Goal: Task Accomplishment & Management: Manage account settings

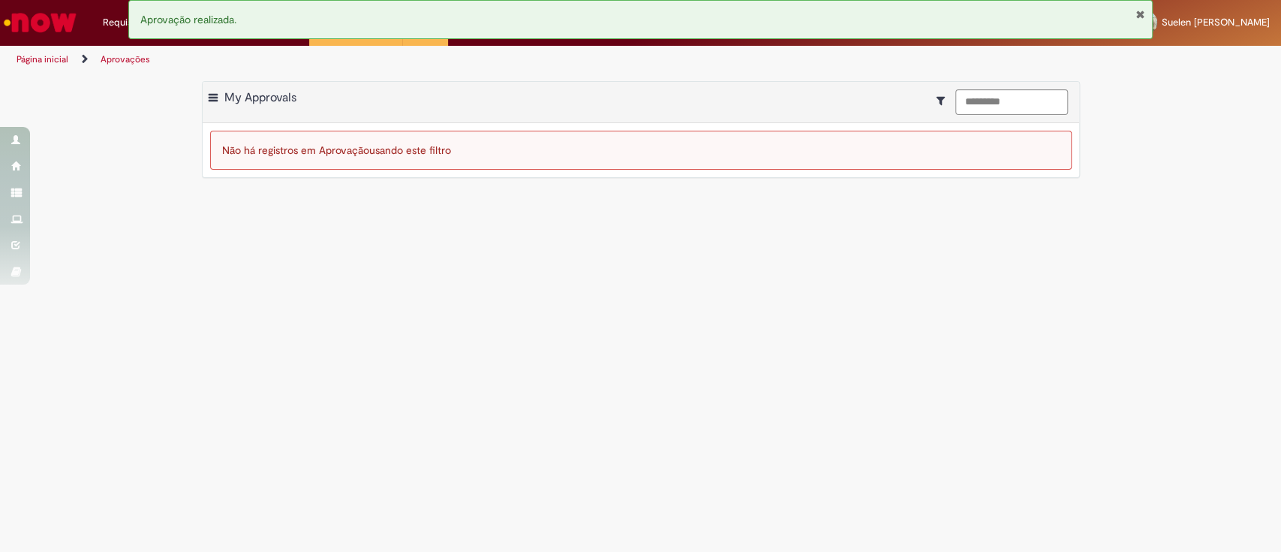
click at [1138, 12] on button "Fechar Notificação" at bounding box center [1140, 14] width 10 height 12
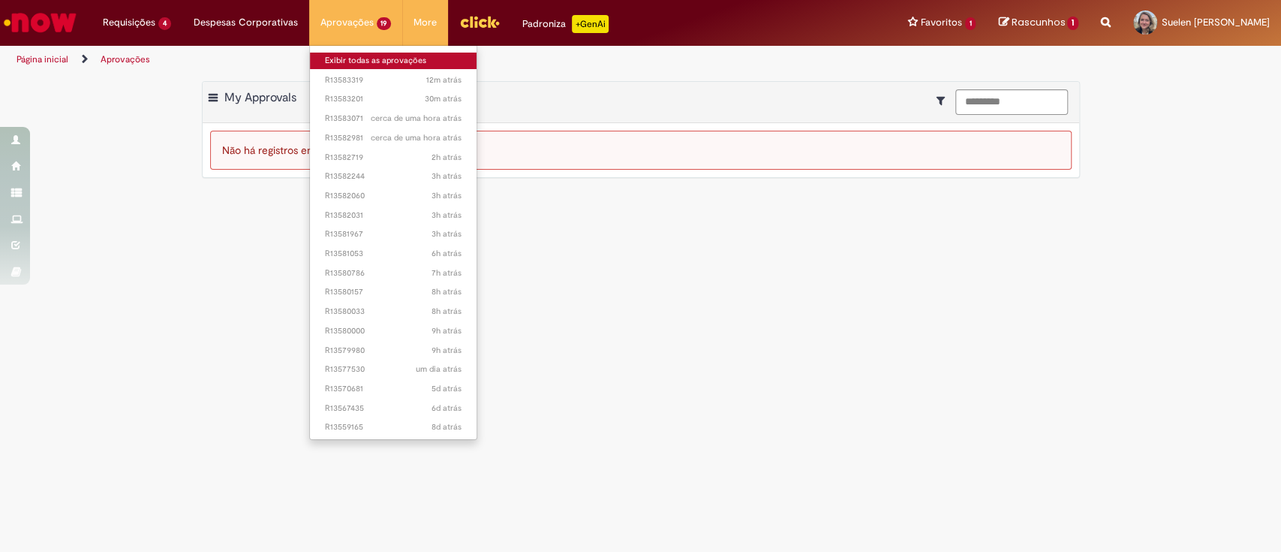
click at [364, 57] on link "Exibir todas as aprovações" at bounding box center [393, 61] width 167 height 17
click at [339, 54] on link "Exibir todas as aprovações" at bounding box center [393, 61] width 167 height 17
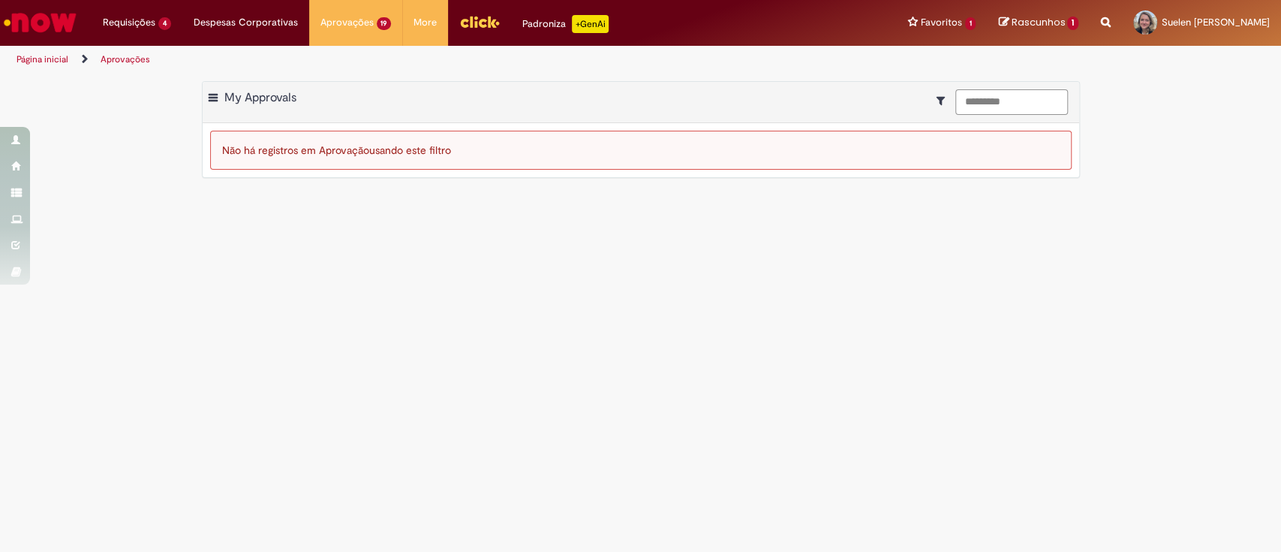
drag, startPoint x: 1014, startPoint y: 100, endPoint x: 768, endPoint y: 95, distance: 245.4
click at [768, 95] on div "Exportar como PDF Exportar como Excel Exportar como CSV My Approvals *********" at bounding box center [641, 102] width 877 height 41
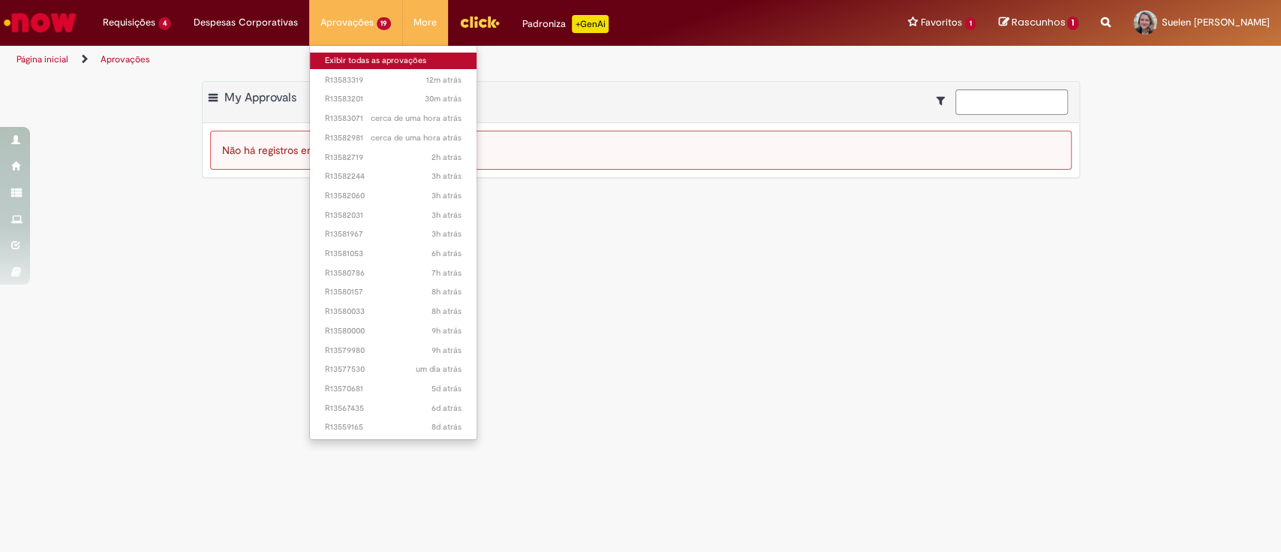
click at [341, 53] on link "Exibir todas as aprovações" at bounding box center [393, 61] width 167 height 17
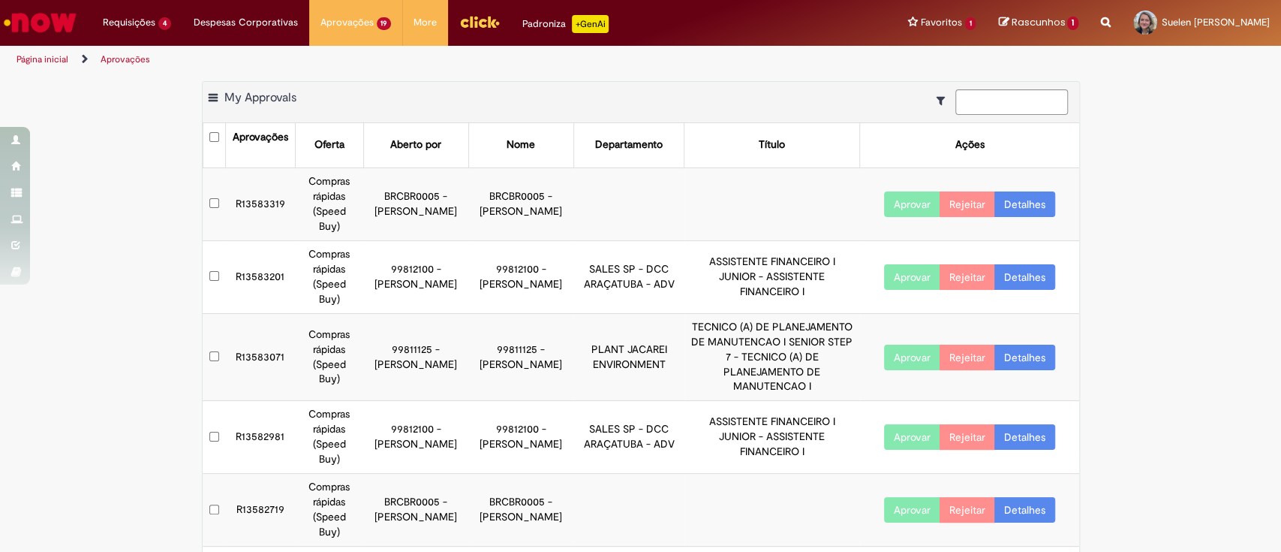
click at [902, 194] on button "Aprovar" at bounding box center [912, 204] width 56 height 26
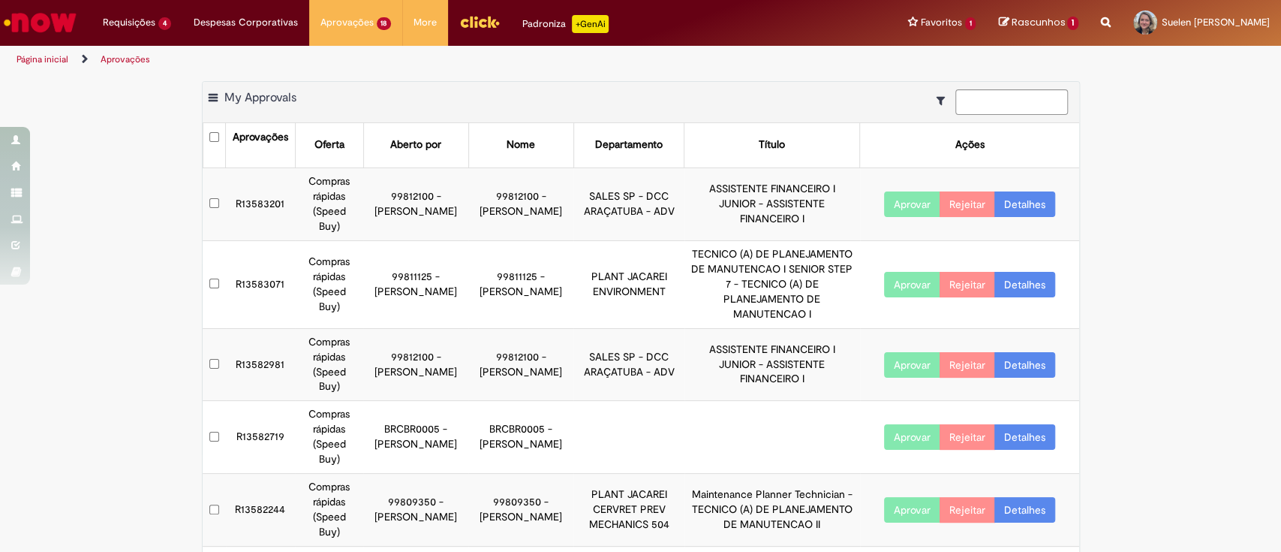
click at [907, 424] on button "Aprovar" at bounding box center [912, 437] width 56 height 26
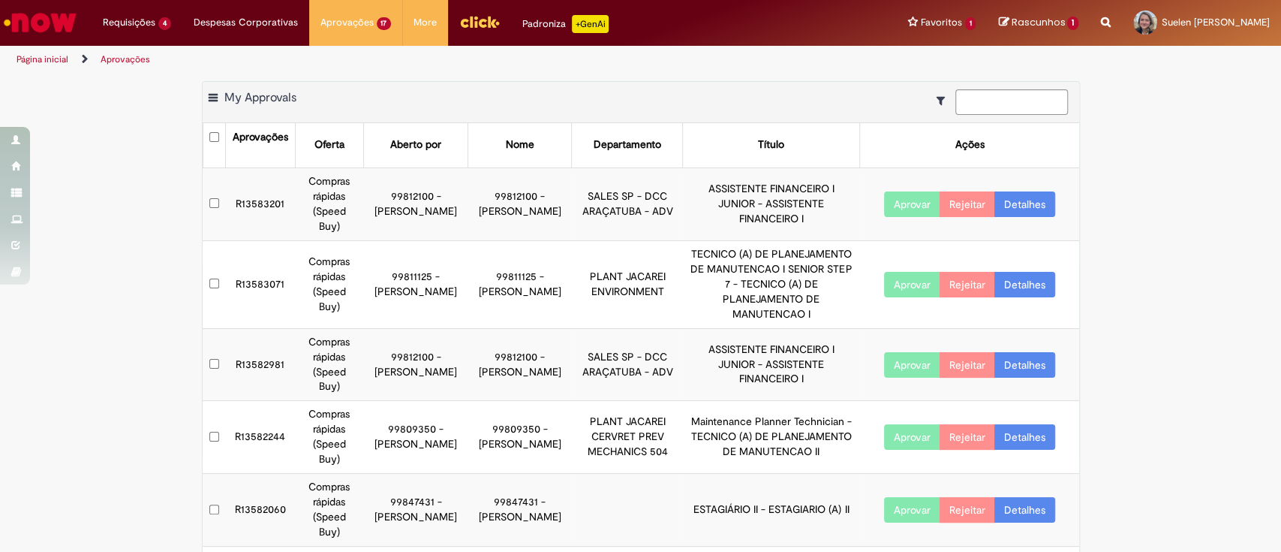
click at [254, 474] on td "R13582060" at bounding box center [260, 510] width 69 height 73
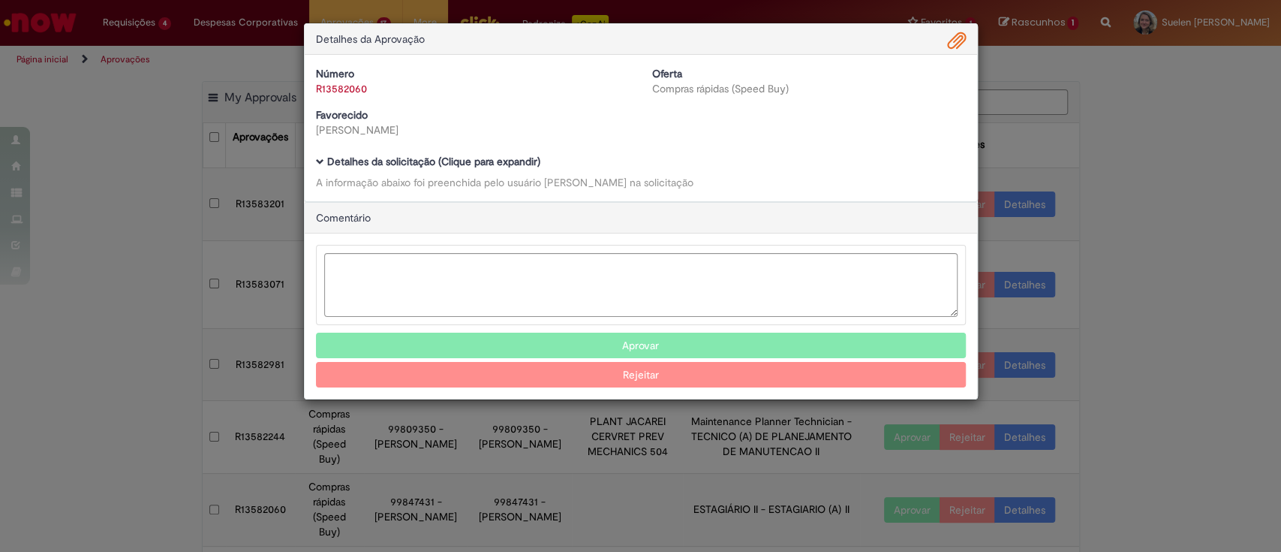
click at [452, 155] on b "Detalhes da solicitação (Clique para expandir)" at bounding box center [433, 162] width 213 height 14
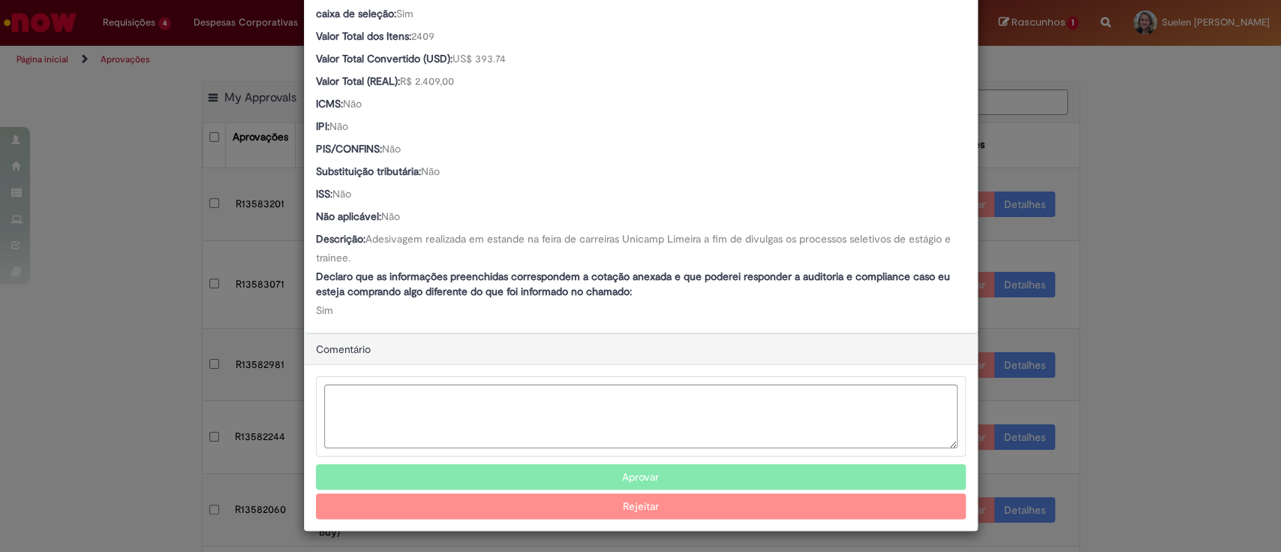
scroll to position [930, 0]
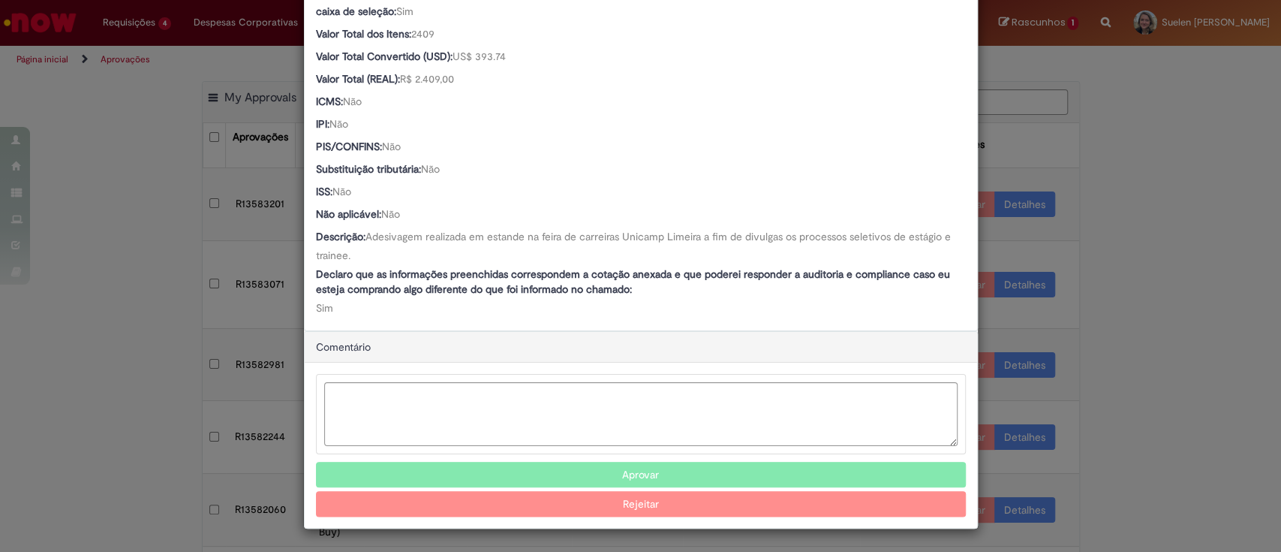
click at [682, 475] on button "Aprovar" at bounding box center [641, 475] width 650 height 26
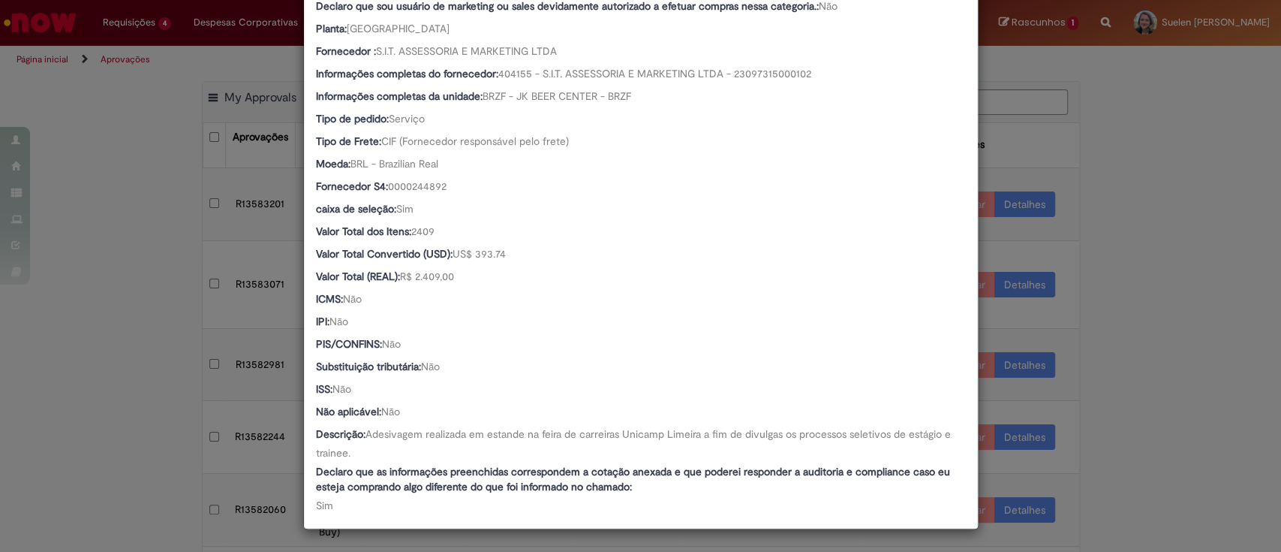
click at [184, 402] on div "Detalhes da Aprovação Número R13582060 Oferta Compras rápidas (Speed Buy) Favor…" at bounding box center [640, 276] width 1281 height 552
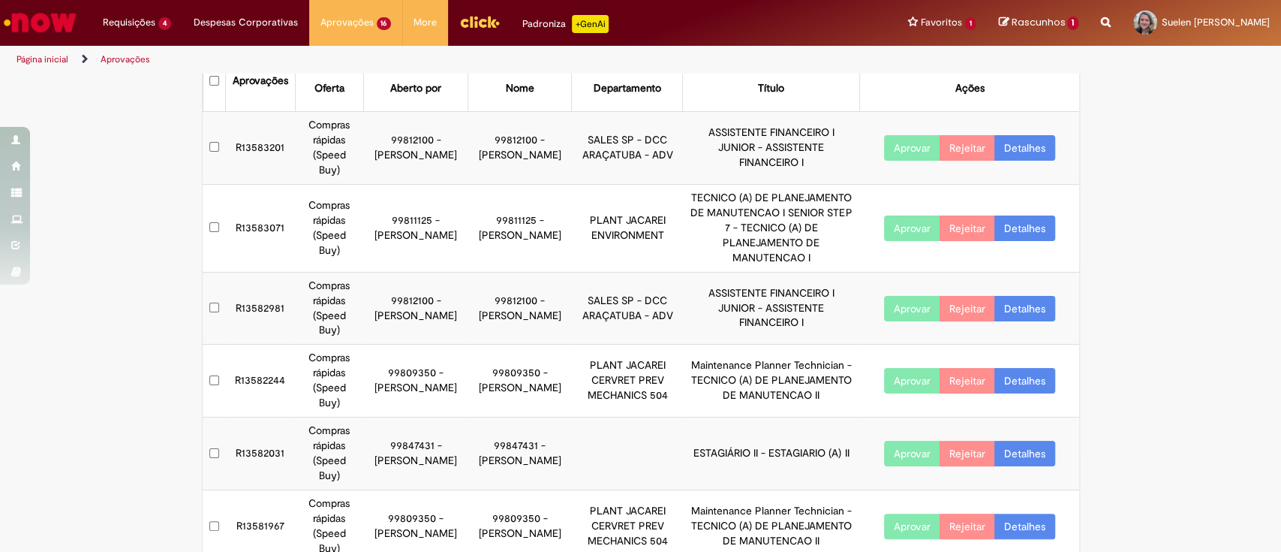
scroll to position [100, 0]
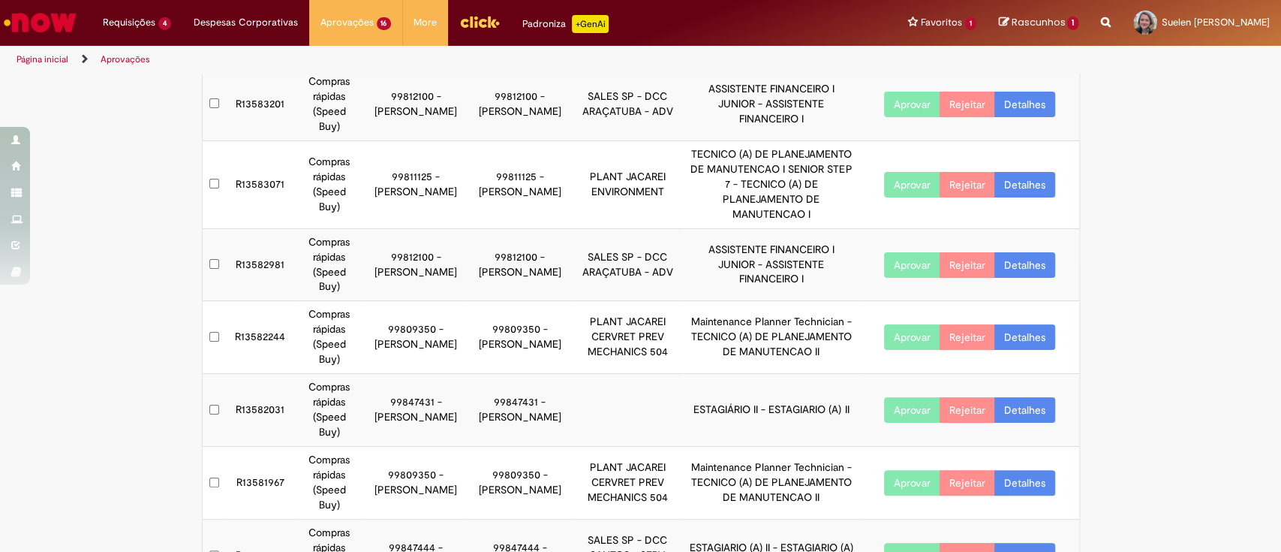
click at [235, 374] on td "R13582031" at bounding box center [260, 410] width 69 height 73
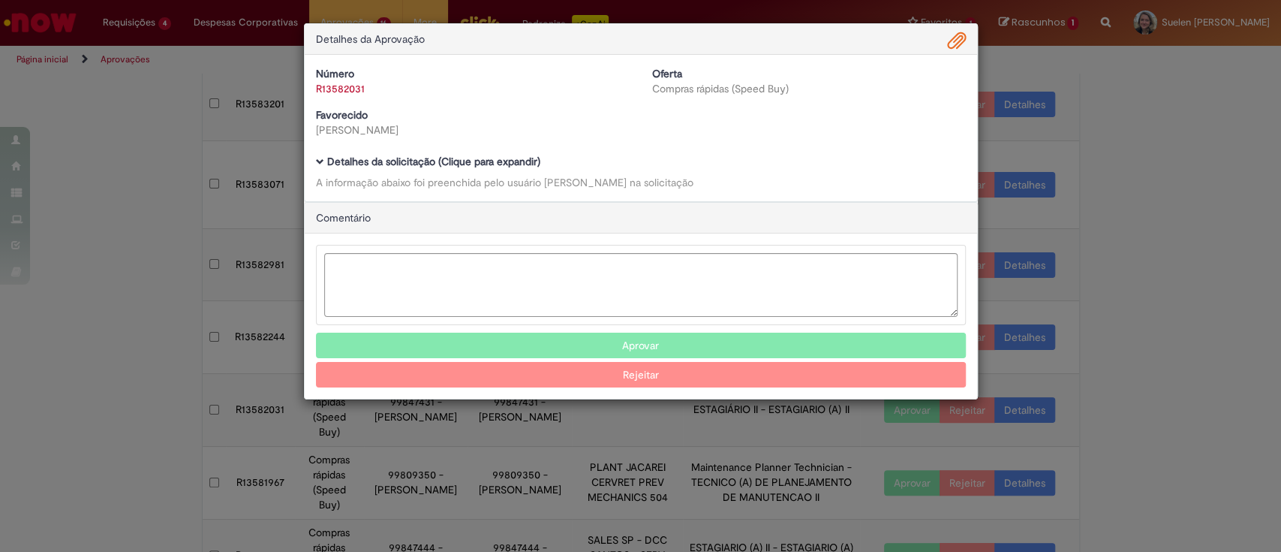
click at [407, 149] on div "Número R13582031 Oferta Compras rápidas (Speed Buy) Favorecido [PERSON_NAME] Ba…" at bounding box center [641, 128] width 672 height 146
click at [409, 153] on div "Número R13582031 Oferta Compras rápidas (Speed Buy) Favorecido [PERSON_NAME] Ba…" at bounding box center [641, 128] width 672 height 146
click at [407, 160] on b "Detalhes da solicitação (Clique para expandir)" at bounding box center [433, 162] width 213 height 14
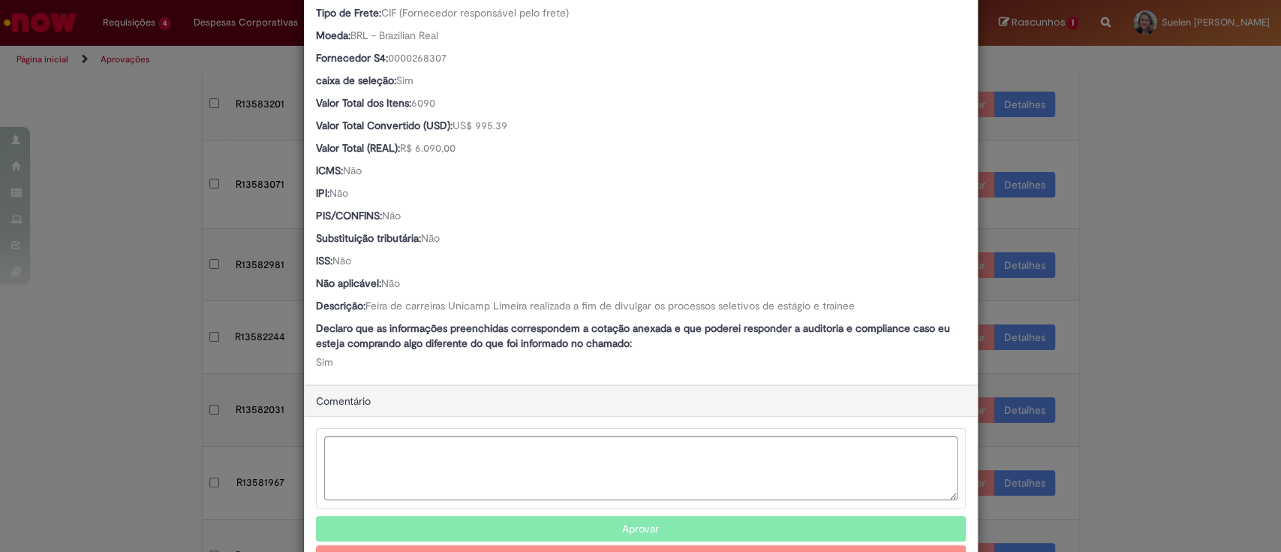
scroll to position [915, 0]
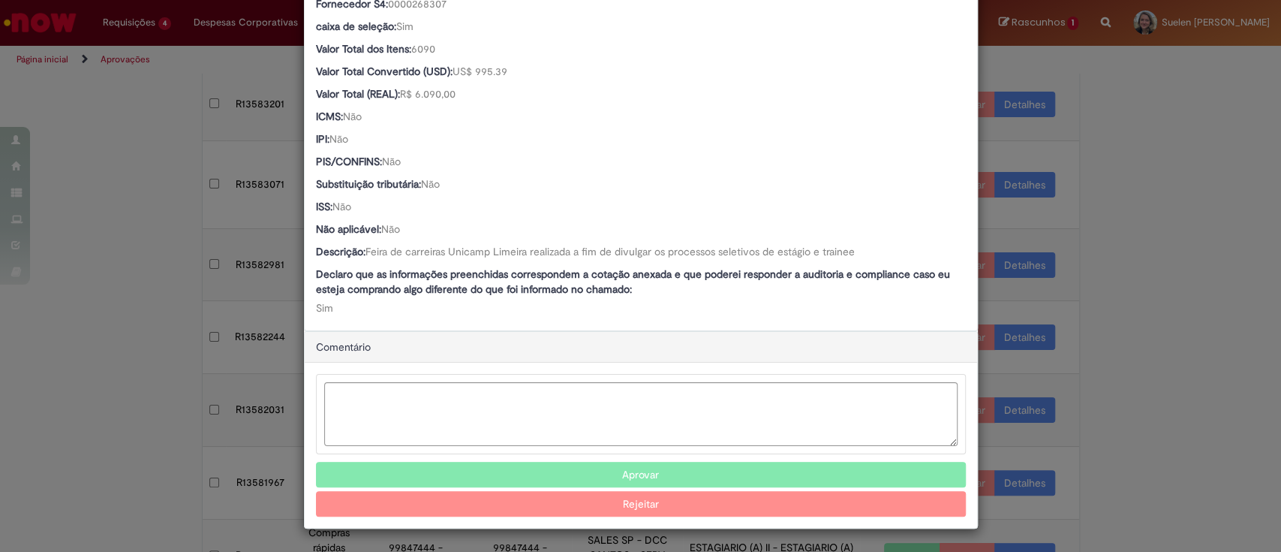
click at [648, 477] on button "Aprovar" at bounding box center [641, 475] width 650 height 26
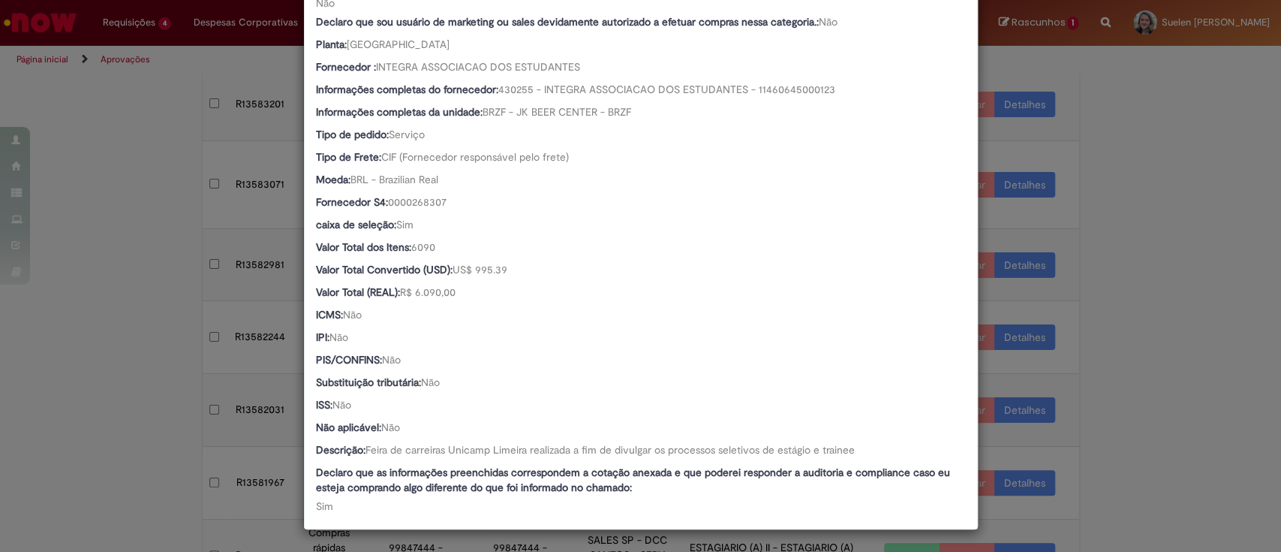
click at [1122, 287] on div "Detalhes da Aprovação Número R13582031 Oferta Compras rápidas (Speed Buy) Favor…" at bounding box center [640, 276] width 1281 height 552
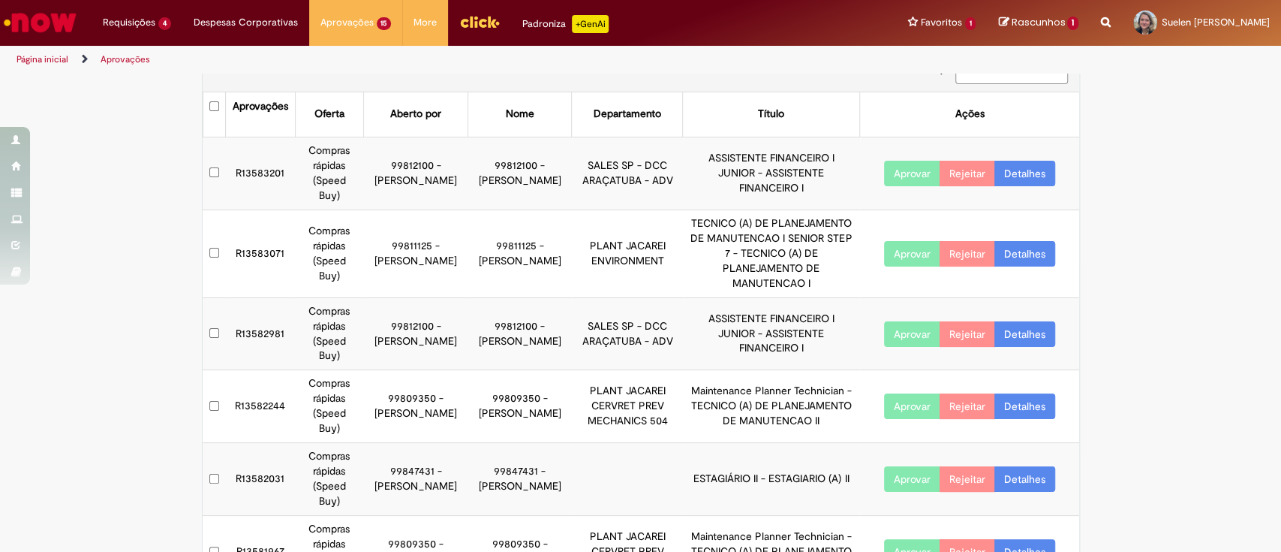
scroll to position [0, 0]
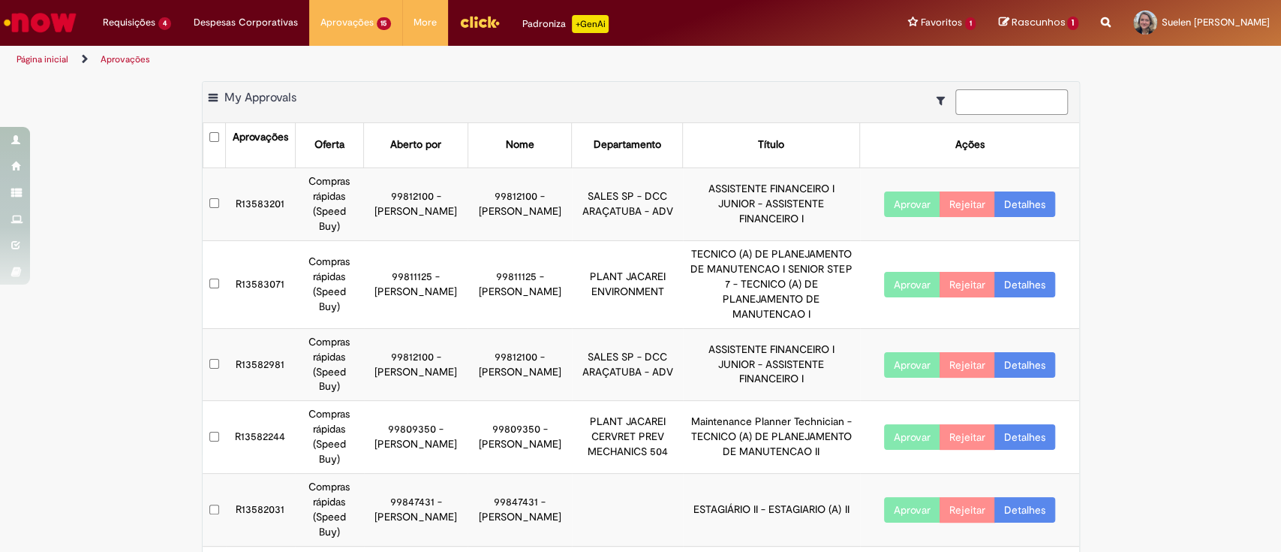
click at [1008, 99] on input at bounding box center [1011, 102] width 113 height 26
paste input "*********"
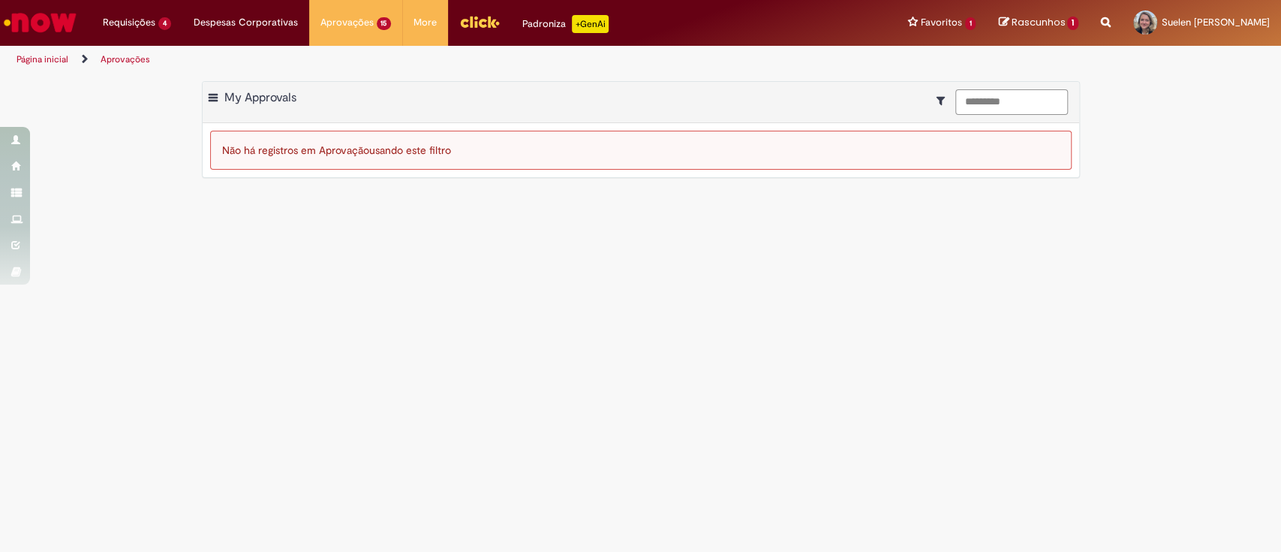
drag, startPoint x: 1028, startPoint y: 104, endPoint x: 785, endPoint y: 86, distance: 243.8
click at [787, 88] on div "Exportar como PDF Exportar como Excel Exportar como CSV My Approvals *********" at bounding box center [641, 102] width 877 height 41
paste input
drag, startPoint x: 1016, startPoint y: 110, endPoint x: 858, endPoint y: 119, distance: 158.6
click at [873, 122] on div "Exportar como PDF Exportar como Excel Exportar como CSV My Approvals *********" at bounding box center [641, 102] width 877 height 41
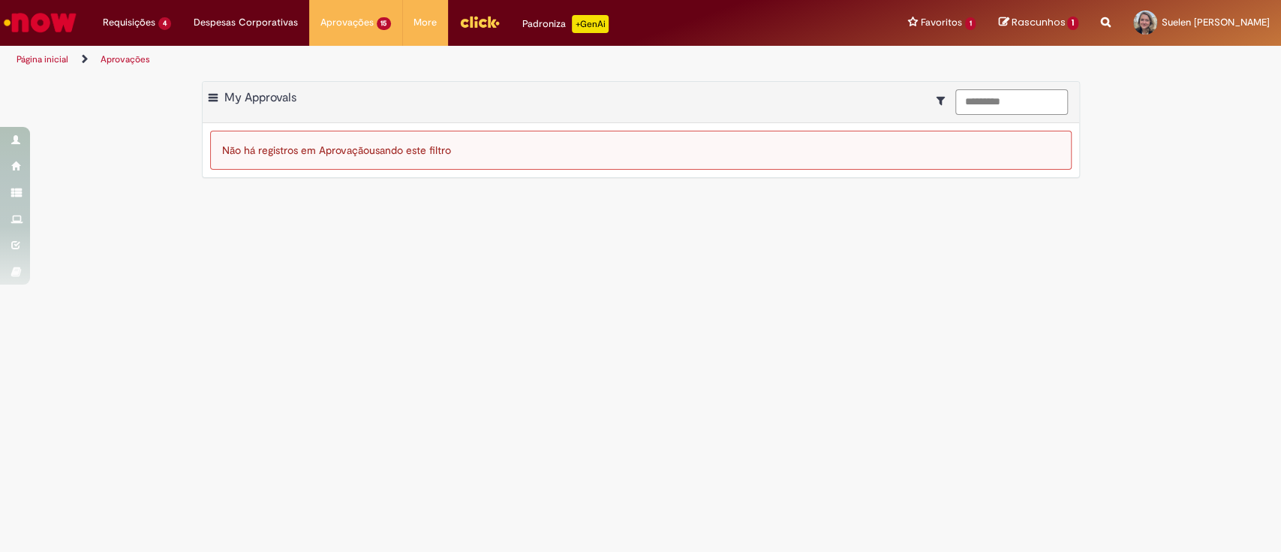
paste input
type input "*********"
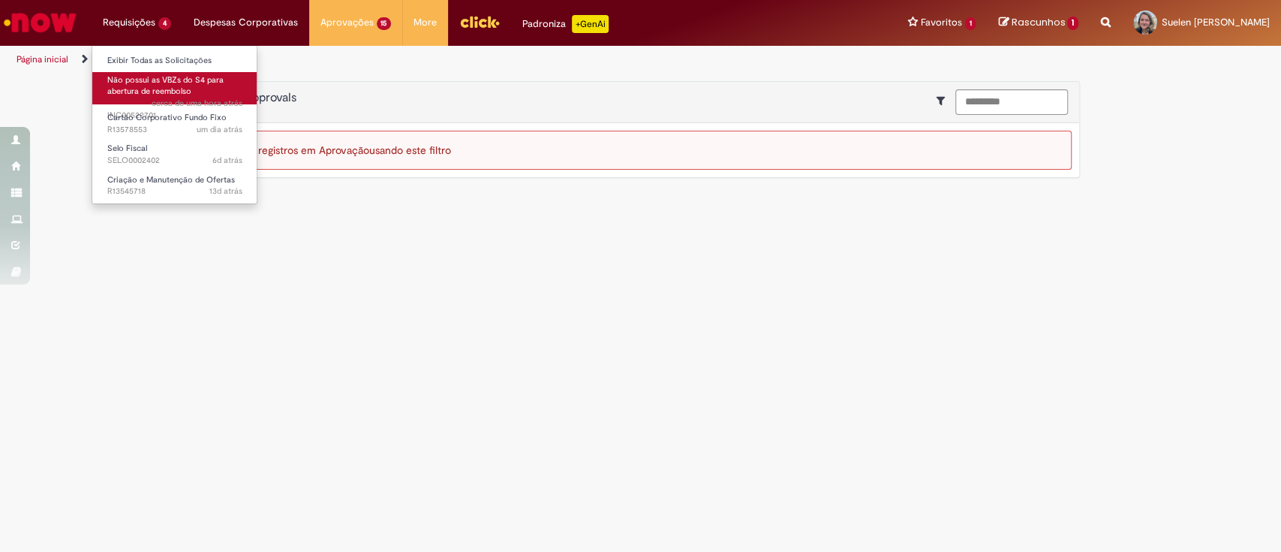
click at [173, 95] on span "Não possui as VBZs do S4 para abertura de reembolso" at bounding box center [165, 85] width 116 height 23
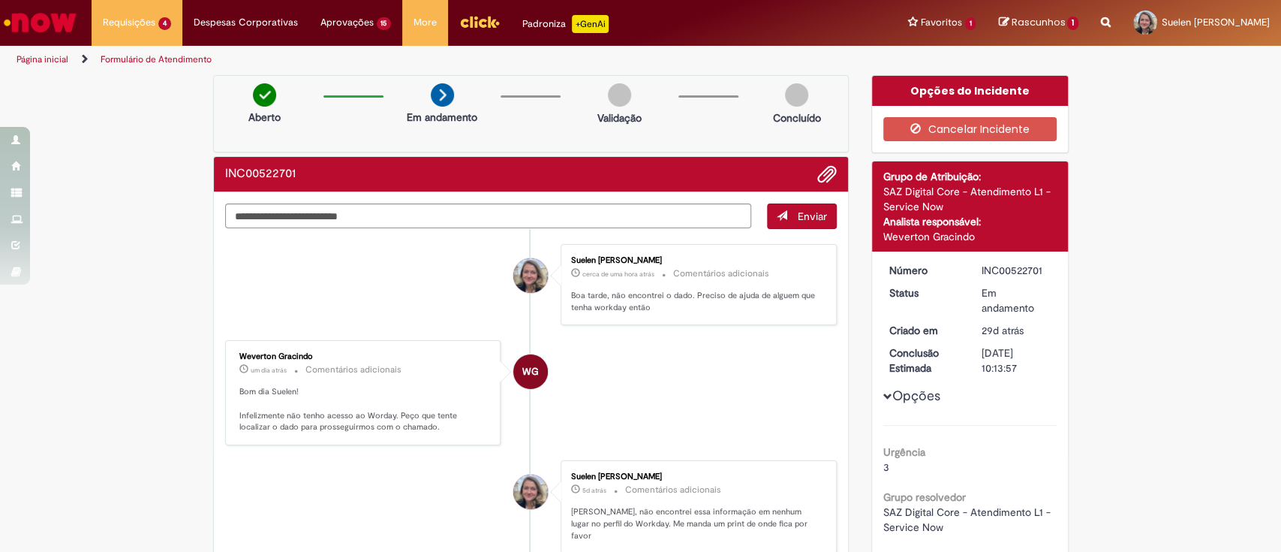
click at [719, 350] on li "WG Weverton Gracindo um dia atrás um dia atrás Comentários adicionais Bom dia S…" at bounding box center [531, 392] width 612 height 105
drag, startPoint x: 310, startPoint y: 350, endPoint x: 229, endPoint y: 354, distance: 81.1
click at [230, 354] on div "Weverton Gracindo um dia atrás um dia atrás Comentários adicionais Bom dia Suel…" at bounding box center [363, 392] width 267 height 96
copy div "Weverton Gracindo"
click at [788, 403] on li "WG Weverton Gracindo um dia atrás um dia atrás Comentários adicionais Bom dia S…" at bounding box center [531, 392] width 612 height 105
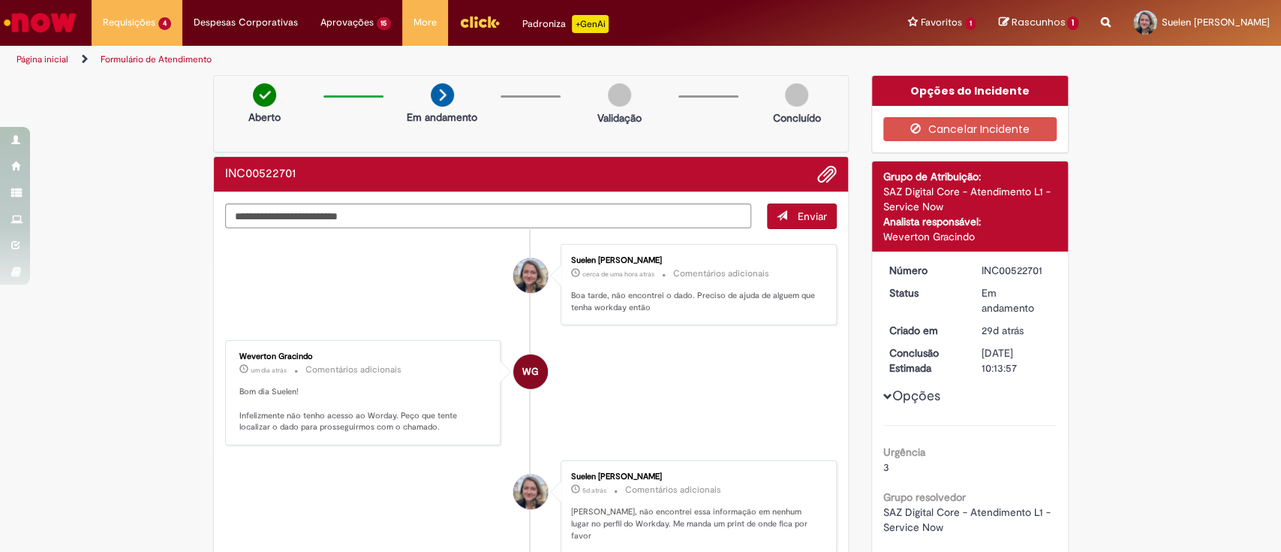
click at [1020, 270] on div "INC00522701" at bounding box center [1017, 270] width 70 height 15
copy div "INC00522701"
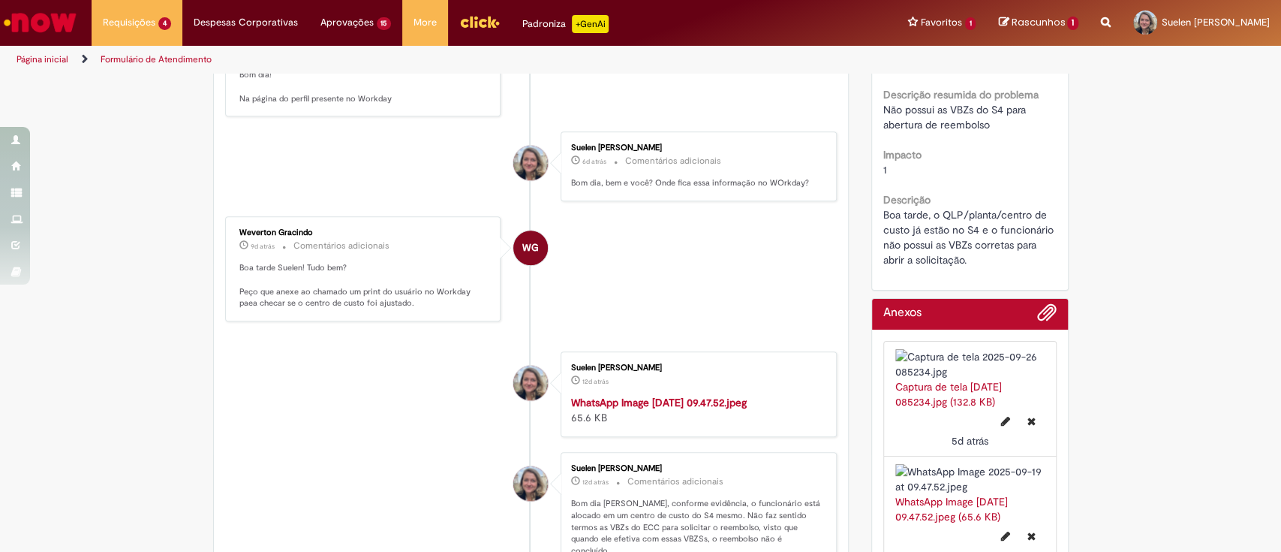
scroll to position [1201, 0]
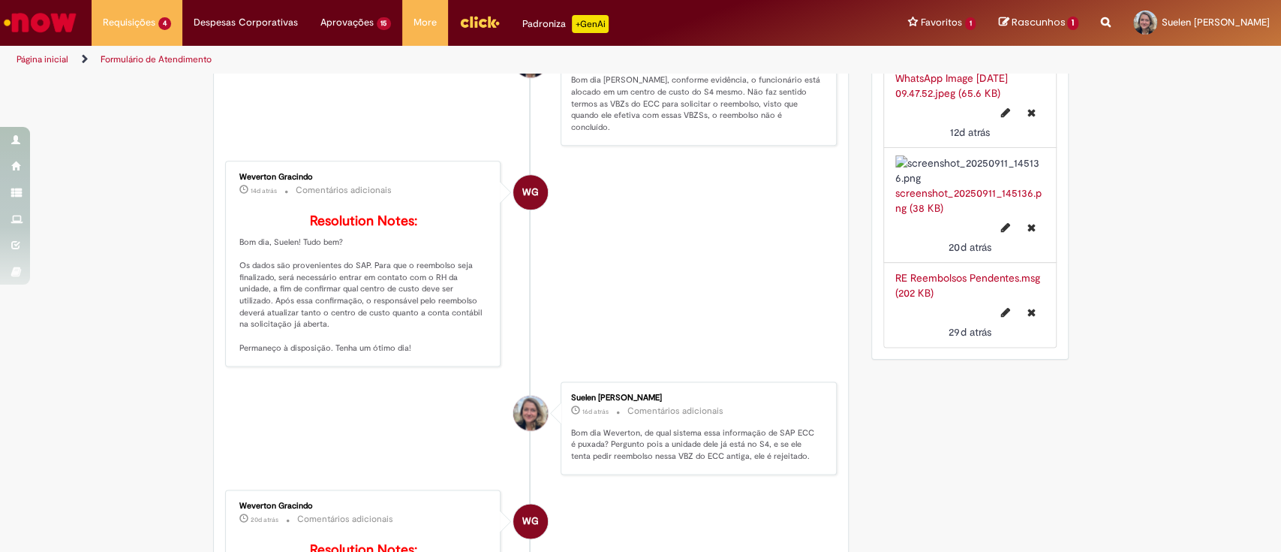
click at [979, 71] on img at bounding box center [969, 56] width 149 height 30
click at [953, 100] on link "WhatsApp Image [DATE] 09.47.52.jpeg (65.6 KB)" at bounding box center [951, 85] width 113 height 29
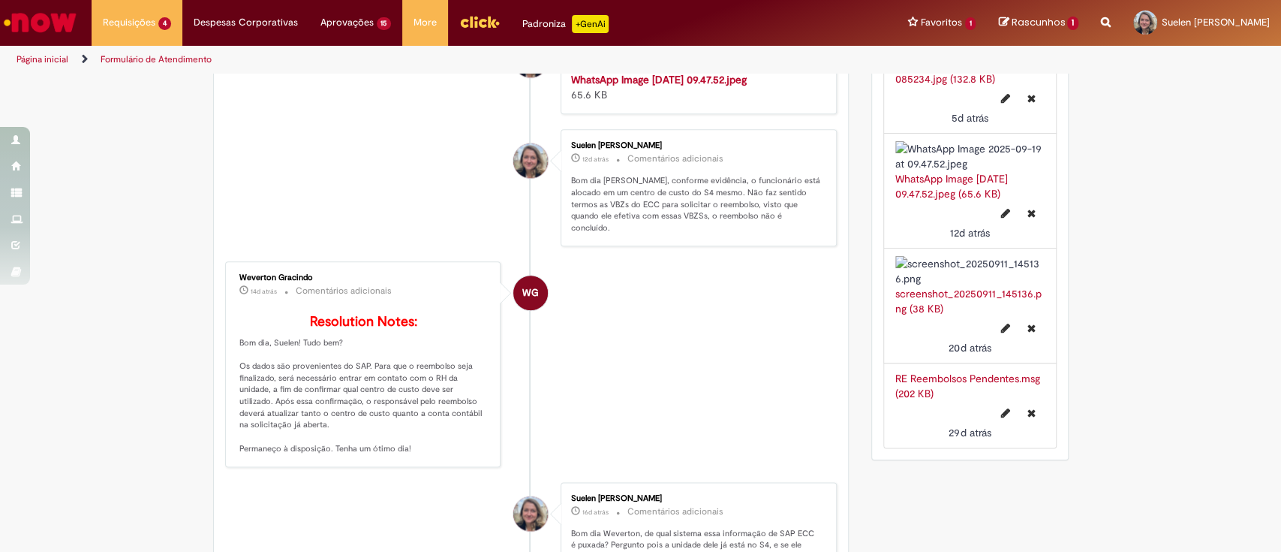
scroll to position [1501, 0]
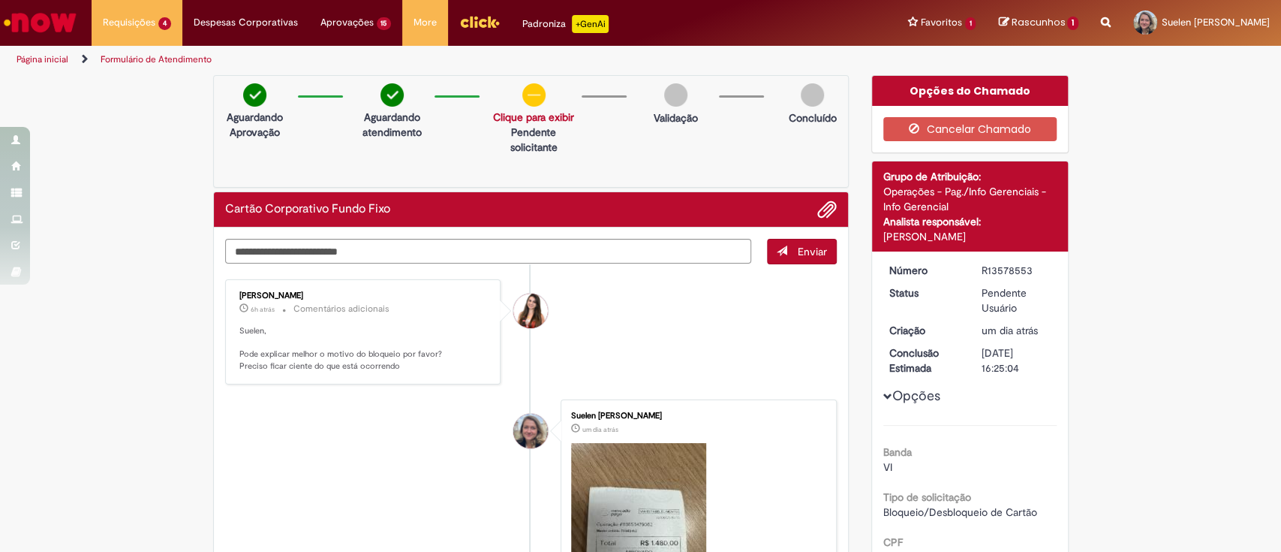
click at [434, 388] on ul "[PERSON_NAME] 6h atrás 6 horas atrás Comentários adicionais [GEOGRAPHIC_DATA], …" at bounding box center [531, 538] width 612 height 548
click at [407, 254] on textarea "Digite sua mensagem aqui..." at bounding box center [488, 252] width 527 height 26
click at [482, 243] on textarea "**********" at bounding box center [488, 252] width 527 height 26
click at [518, 250] on textarea "**********" at bounding box center [488, 252] width 527 height 26
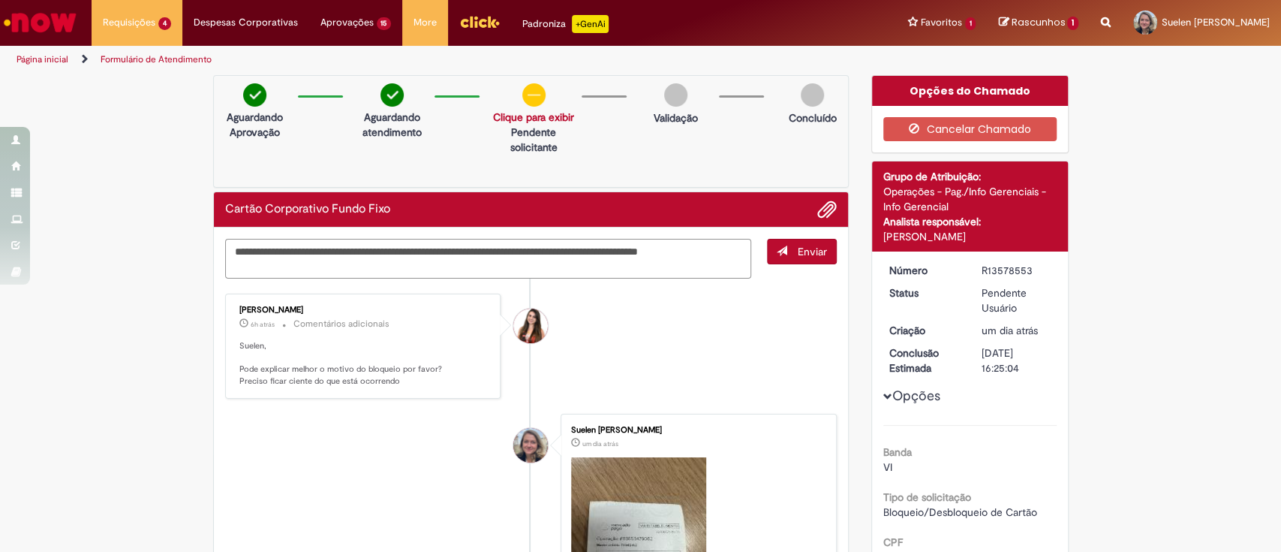
click at [494, 260] on textarea "**********" at bounding box center [488, 259] width 527 height 41
drag, startPoint x: 524, startPoint y: 273, endPoint x: 720, endPoint y: 246, distance: 197.7
click at [720, 246] on textarea "**********" at bounding box center [488, 259] width 527 height 41
type textarea "**********"
